Goal: Transaction & Acquisition: Purchase product/service

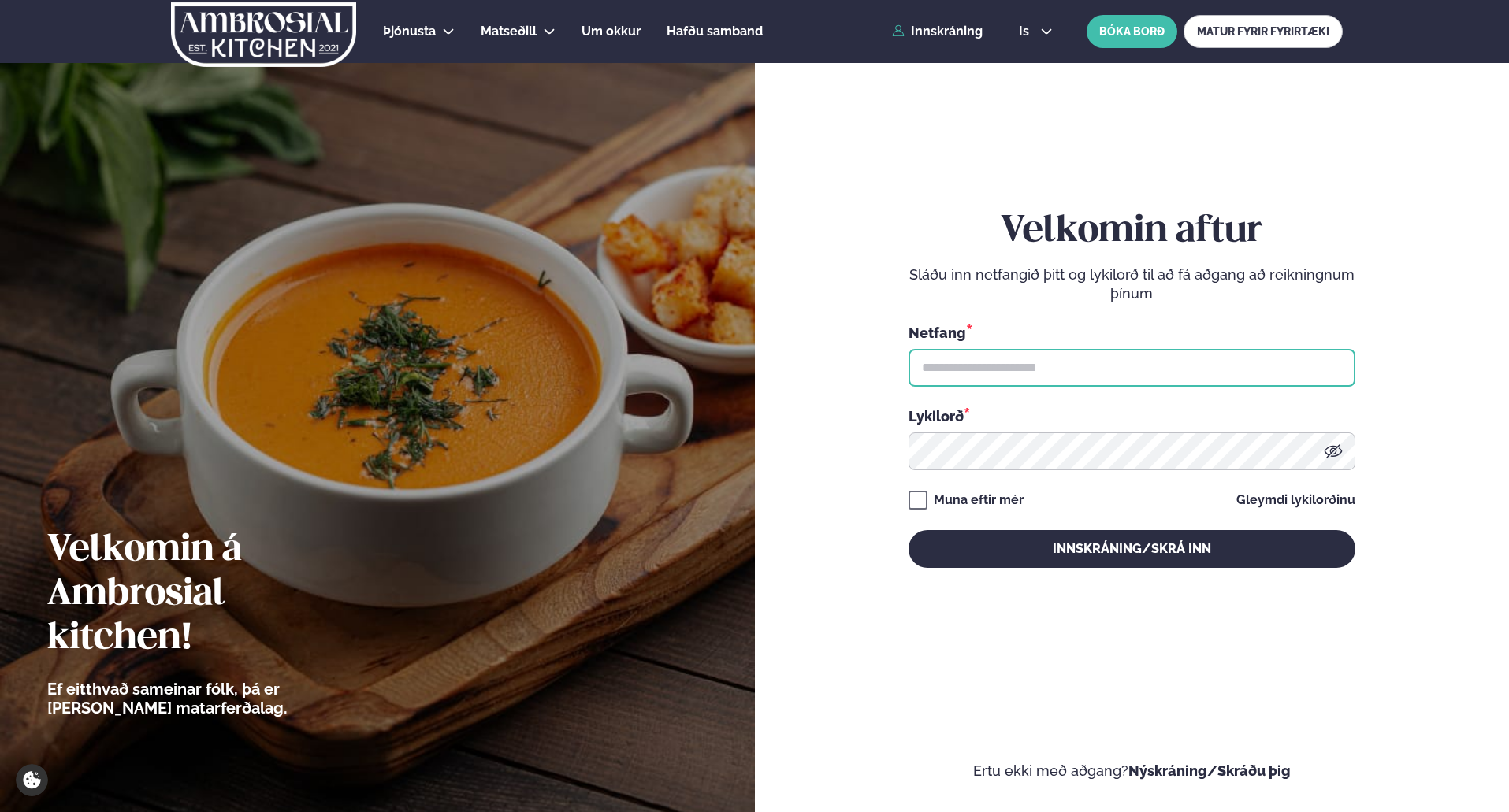
type input "**********"
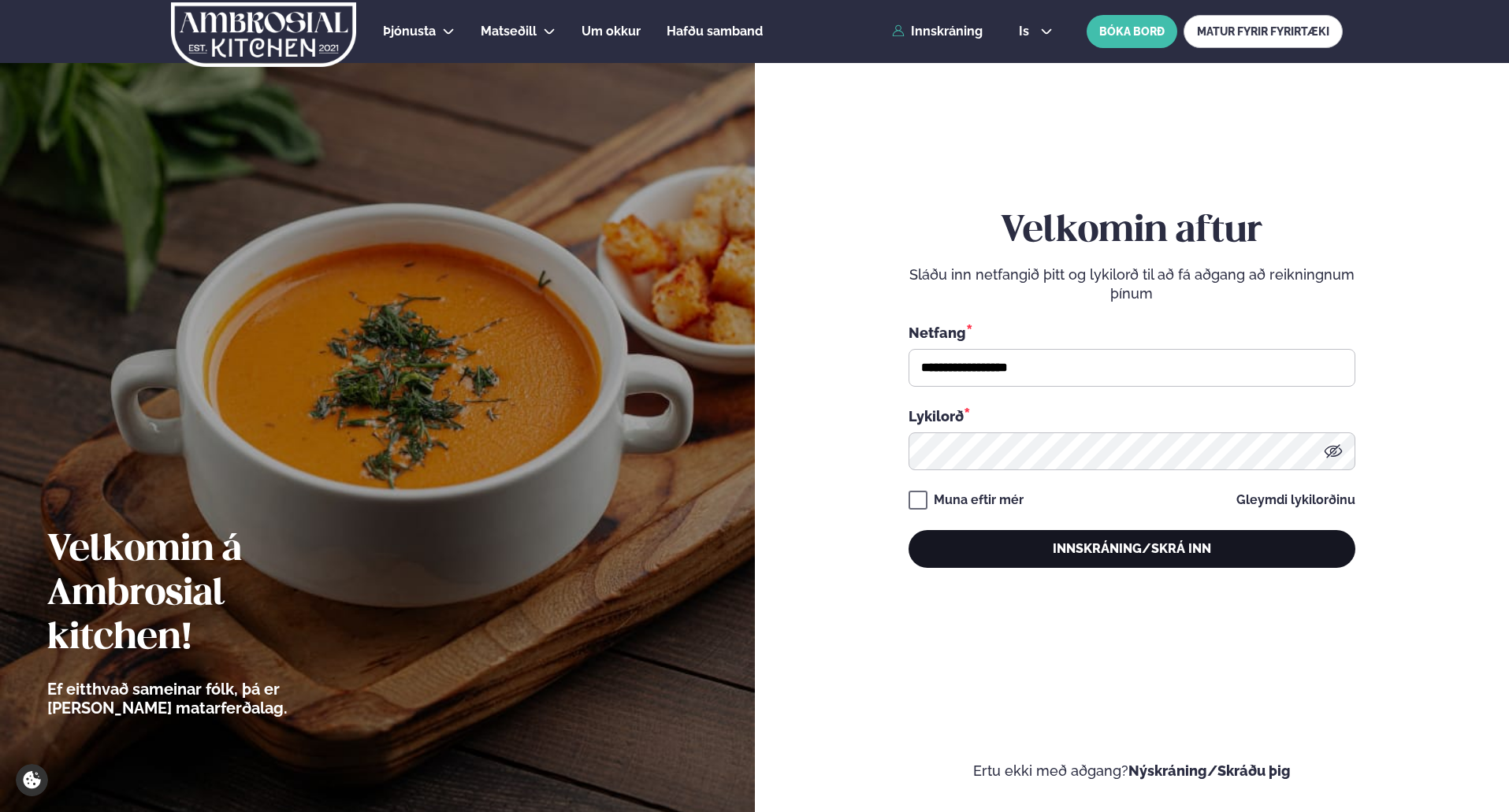
click at [1061, 561] on button "Innskráning/Skrá inn" at bounding box center [1132, 549] width 447 height 38
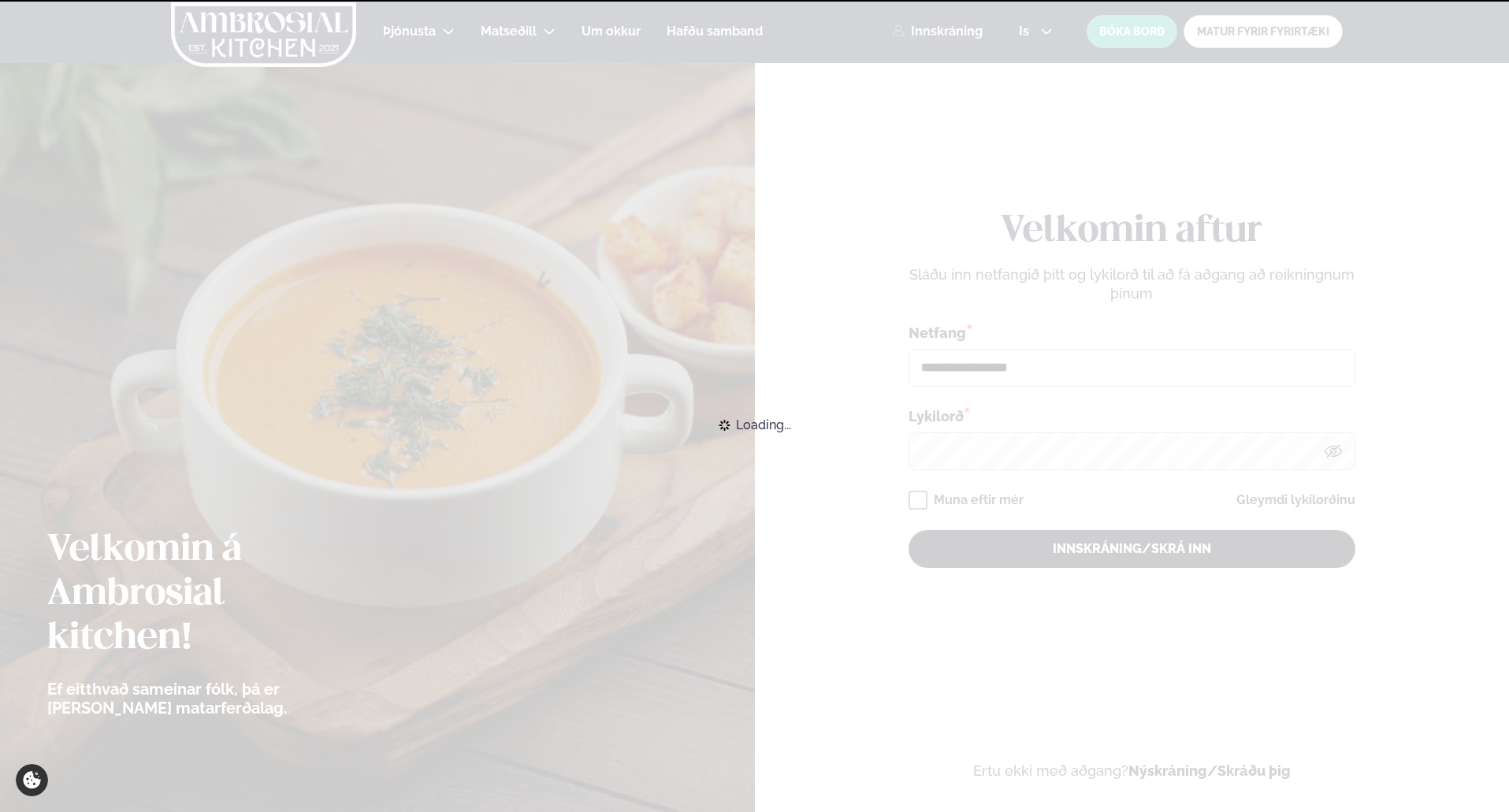
click at [1061, 442] on div "Loading..." at bounding box center [754, 425] width 1509 height 35
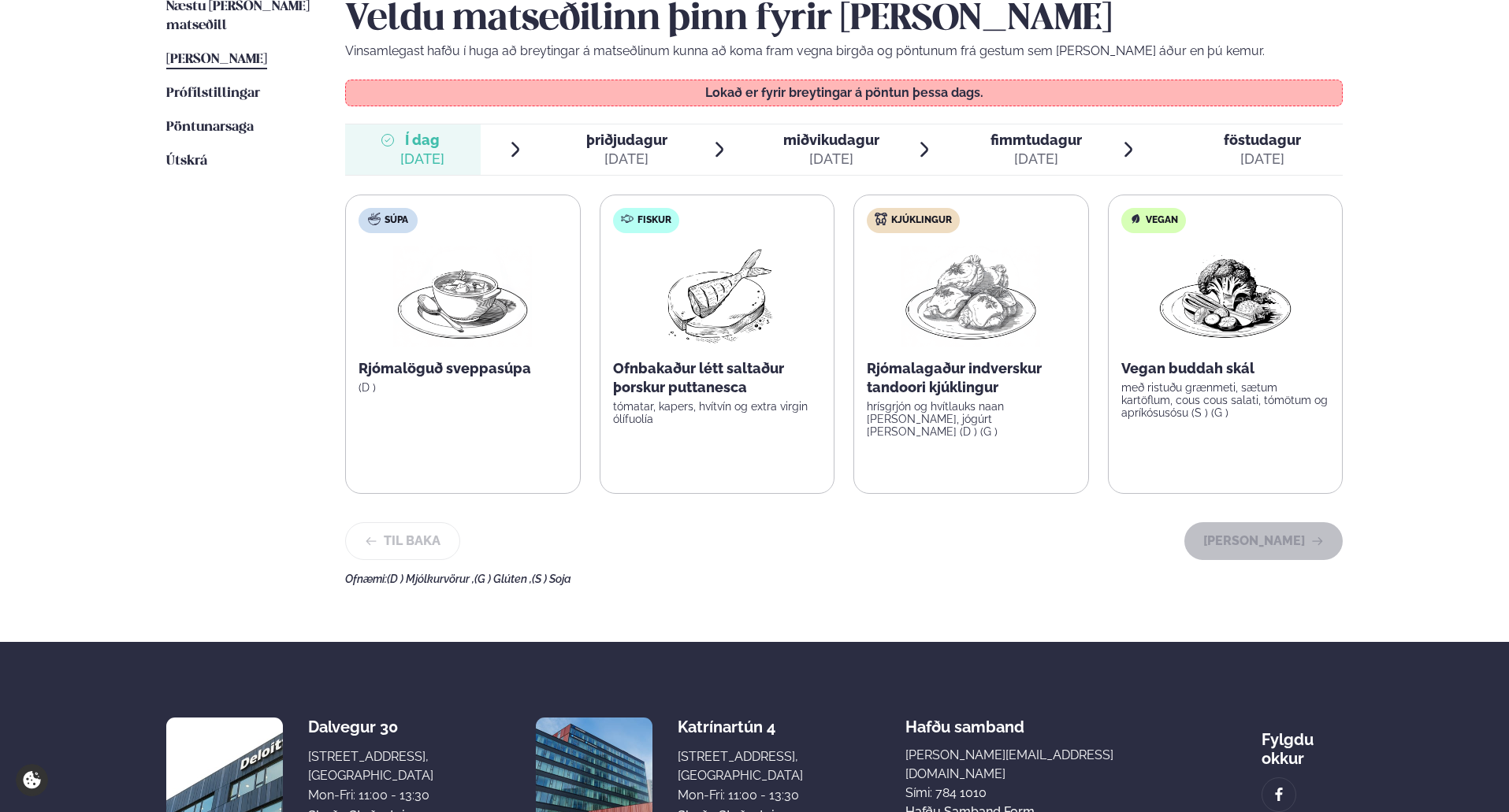
scroll to position [415, 0]
click at [631, 162] on div "[DATE]" at bounding box center [627, 159] width 82 height 19
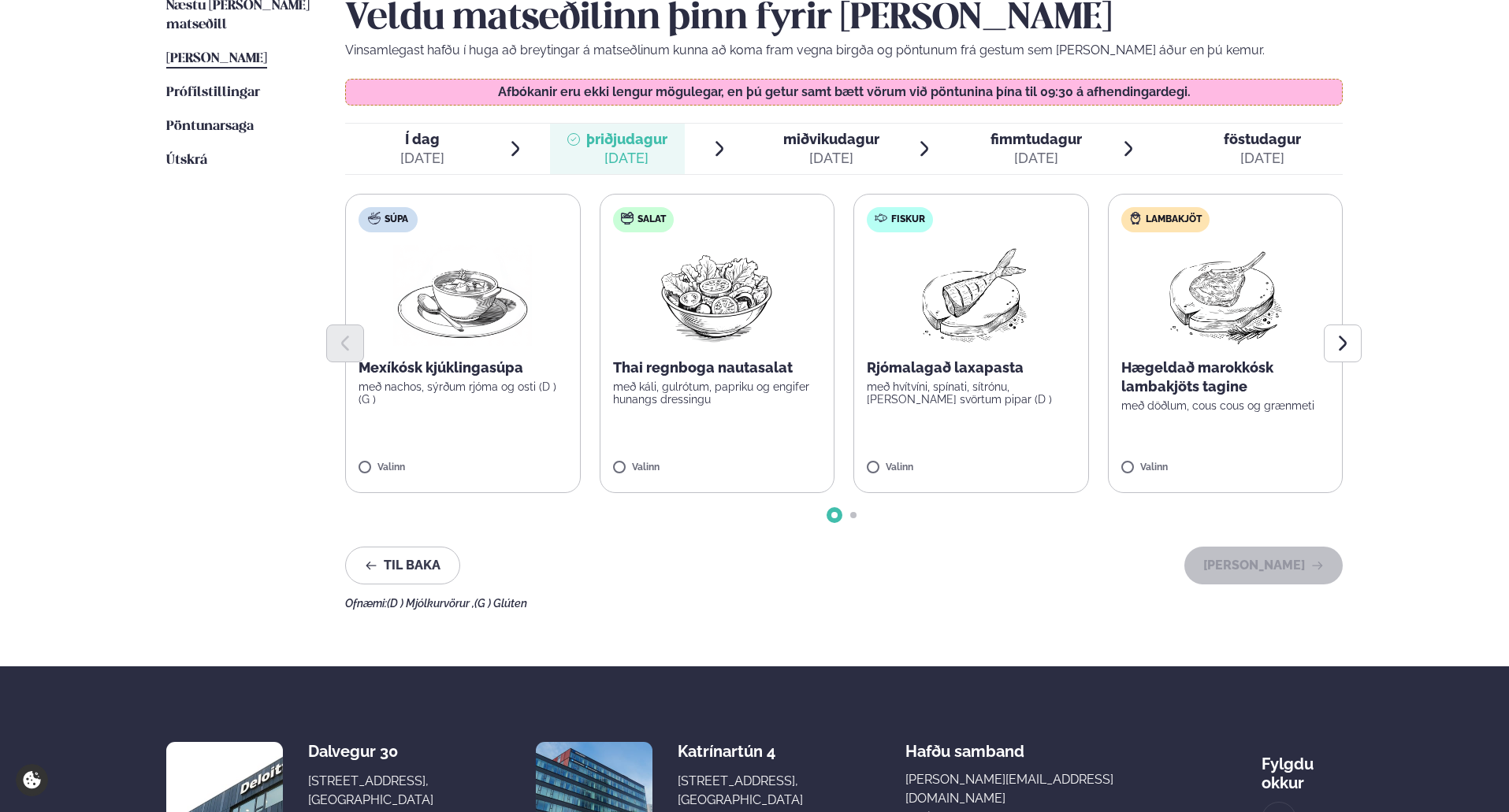
click at [889, 457] on label "Fiskur Rjómalagað laxapasta með hvítvíni, spínati, sítrónu, [PERSON_NAME] svört…" at bounding box center [972, 343] width 236 height 299
click at [1289, 558] on button "[PERSON_NAME]" at bounding box center [1263, 566] width 159 height 38
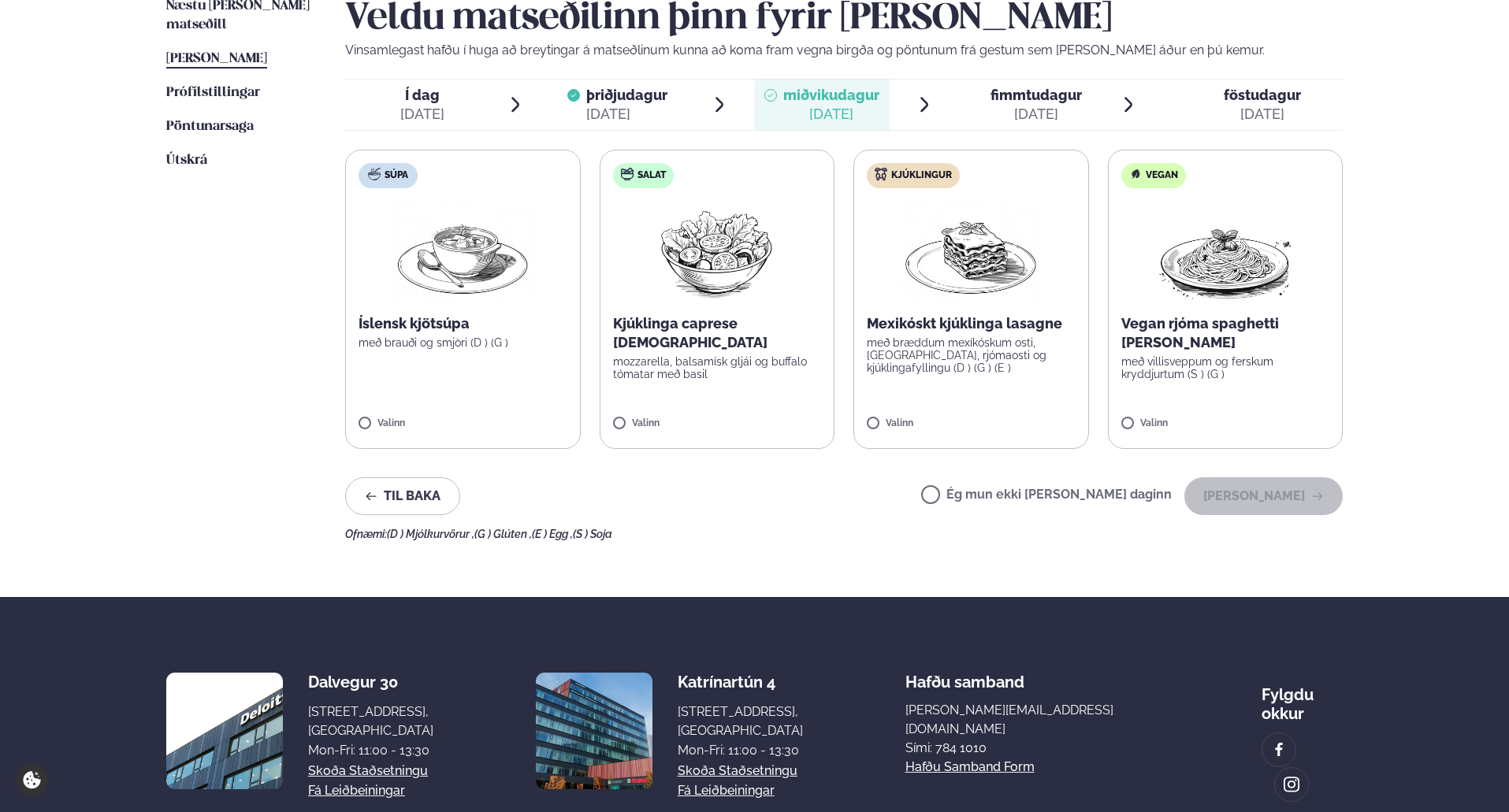
click at [987, 78] on div "Veldu matseðilinn þinn fyrir [PERSON_NAME] Vinsamlegast hafðu í huga að breytin…" at bounding box center [844, 268] width 998 height 544
click at [1005, 102] on span "fimmtudagur" at bounding box center [1036, 95] width 91 height 16
